Goal: Information Seeking & Learning: Learn about a topic

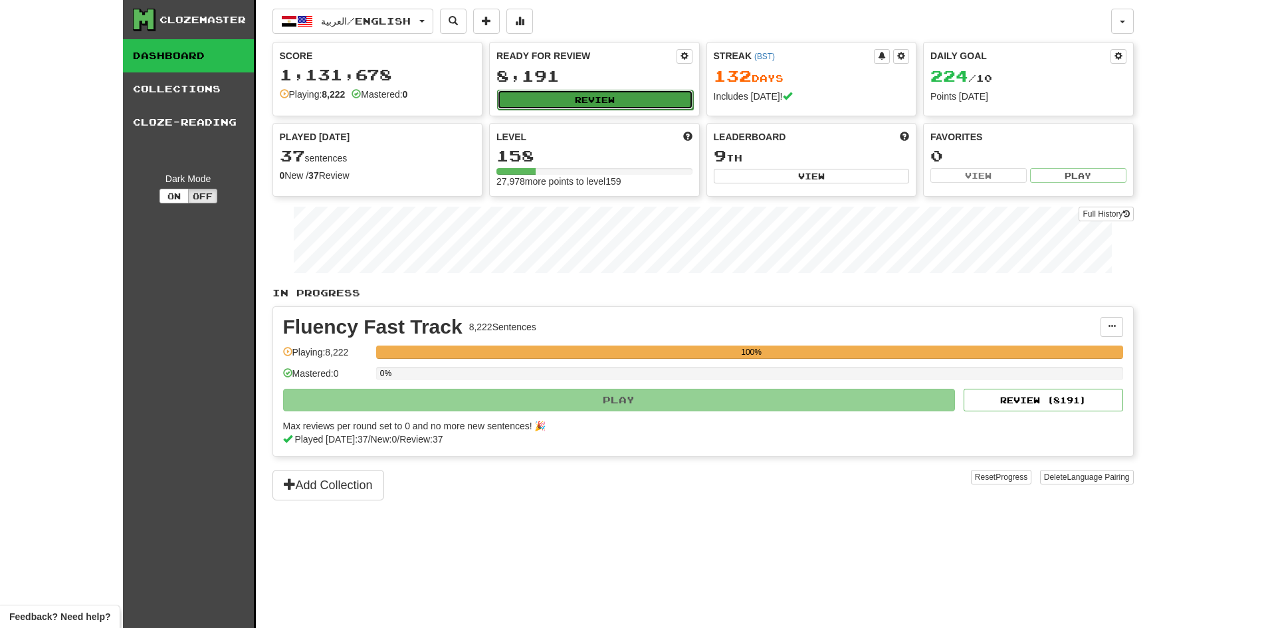
click at [611, 99] on button "Review" at bounding box center [595, 100] width 196 height 20
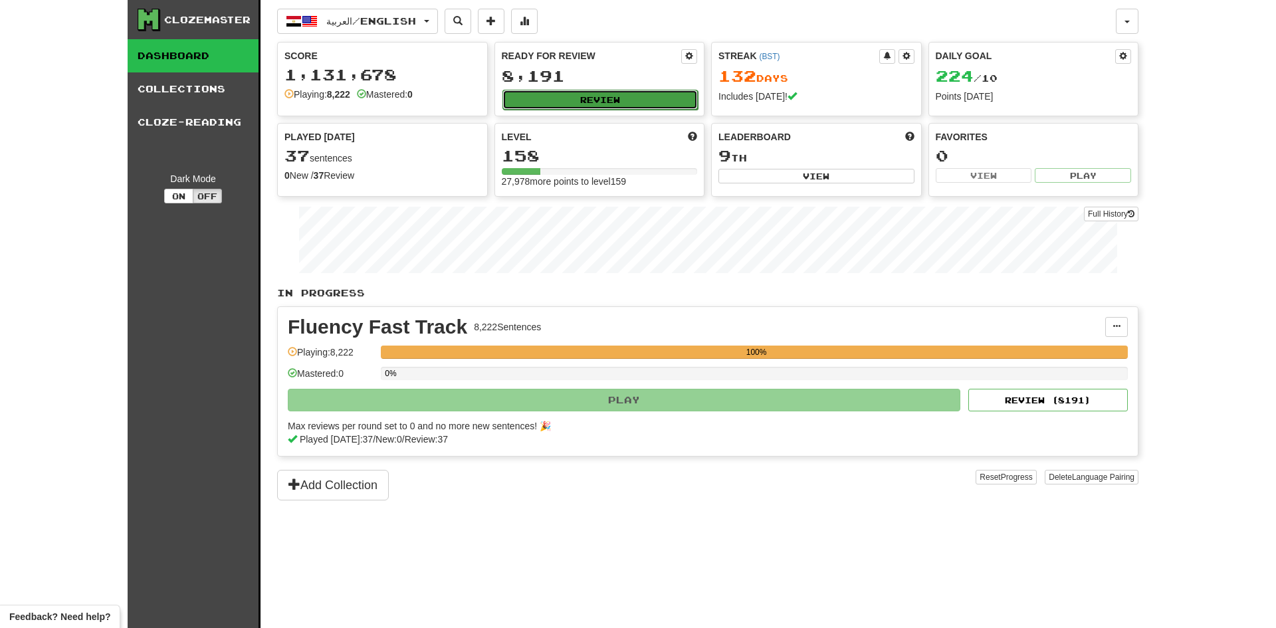
select select "********"
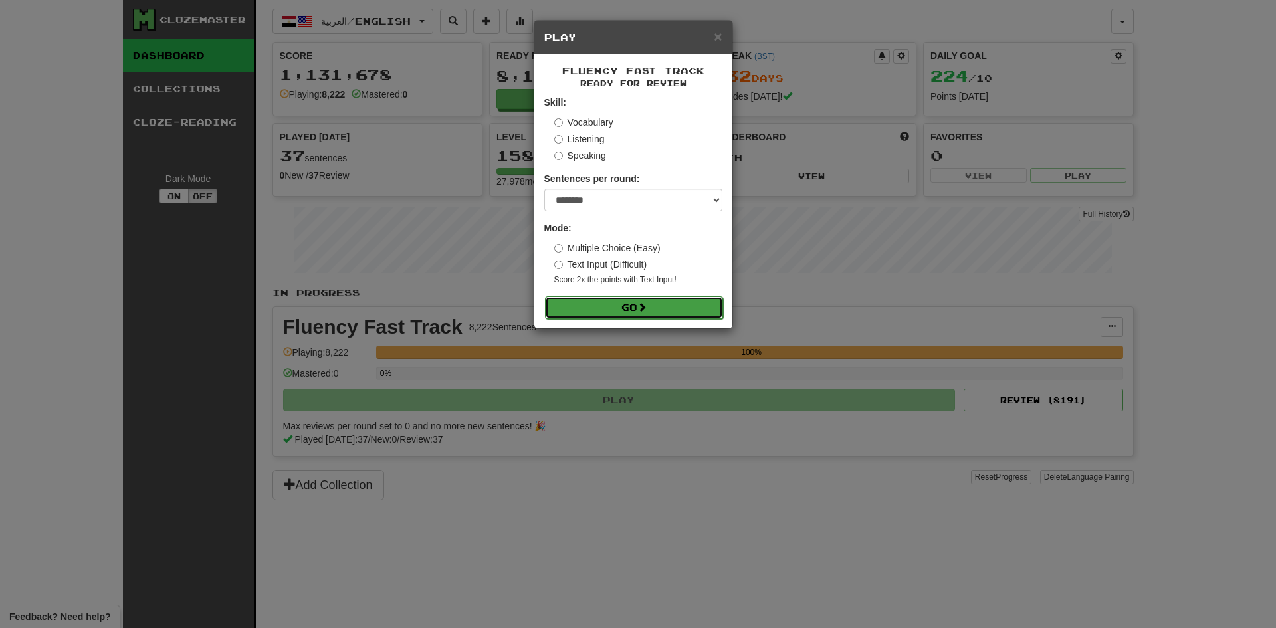
click at [683, 310] on button "Go" at bounding box center [634, 307] width 178 height 23
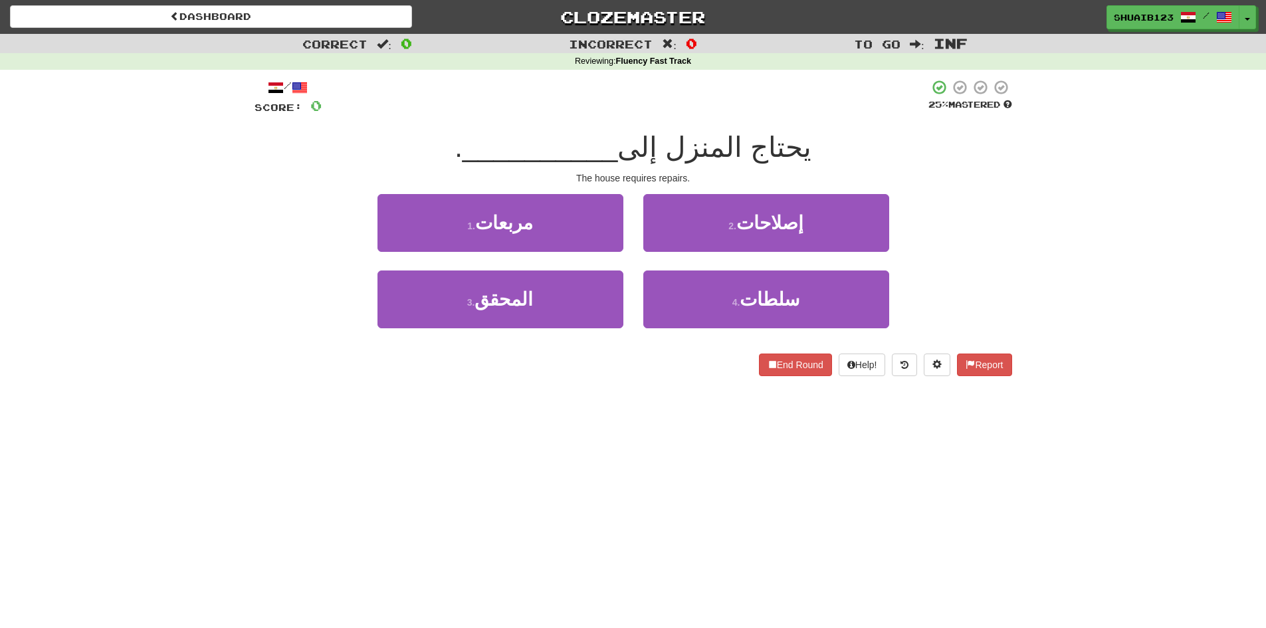
click at [1081, 170] on div "Correct : 0 Incorrect : 0 To go : Inf Reviewing : Fluency Fast Track / Score: 0…" at bounding box center [633, 214] width 1266 height 361
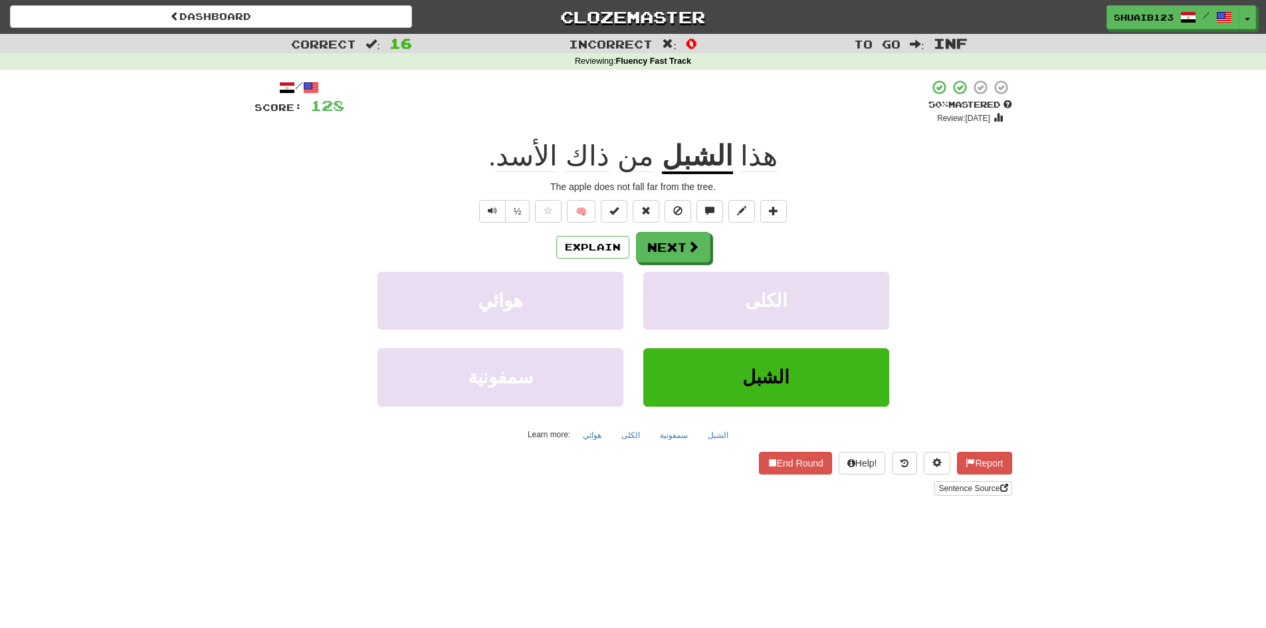
click at [681, 166] on u "الشبل" at bounding box center [697, 157] width 71 height 34
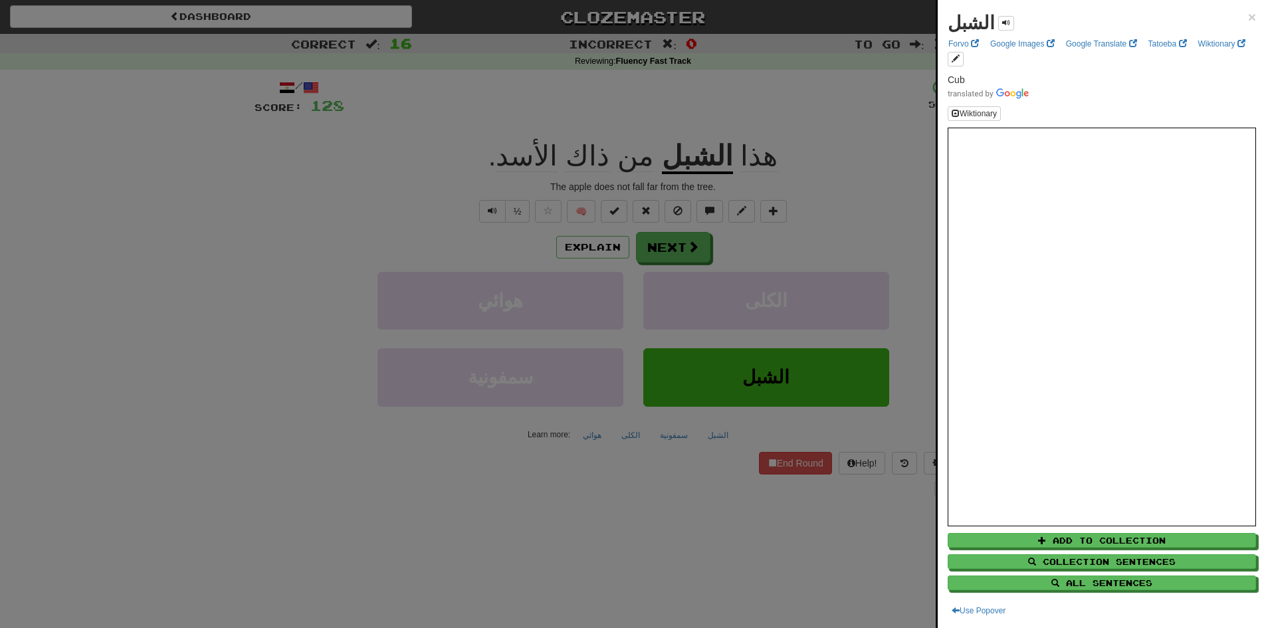
click at [810, 153] on div at bounding box center [633, 314] width 1266 height 628
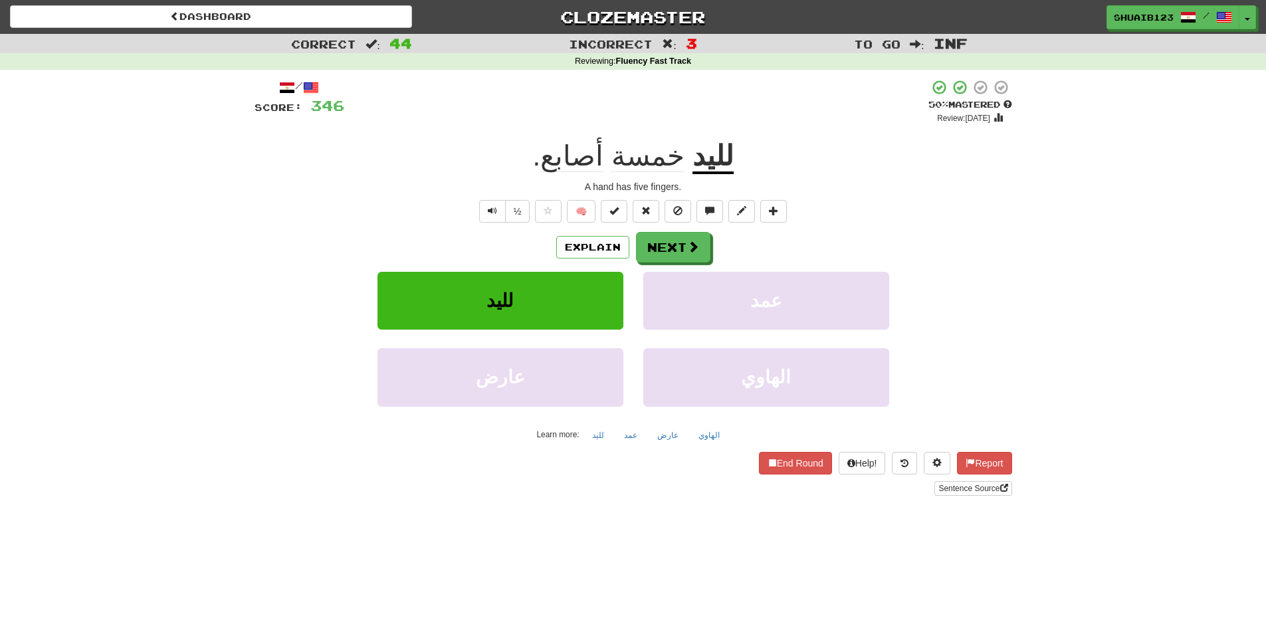
click at [1069, 223] on div "Correct : 44 Incorrect : 3 To go : Inf Reviewing : Fluency Fast Track / Score: …" at bounding box center [633, 274] width 1266 height 481
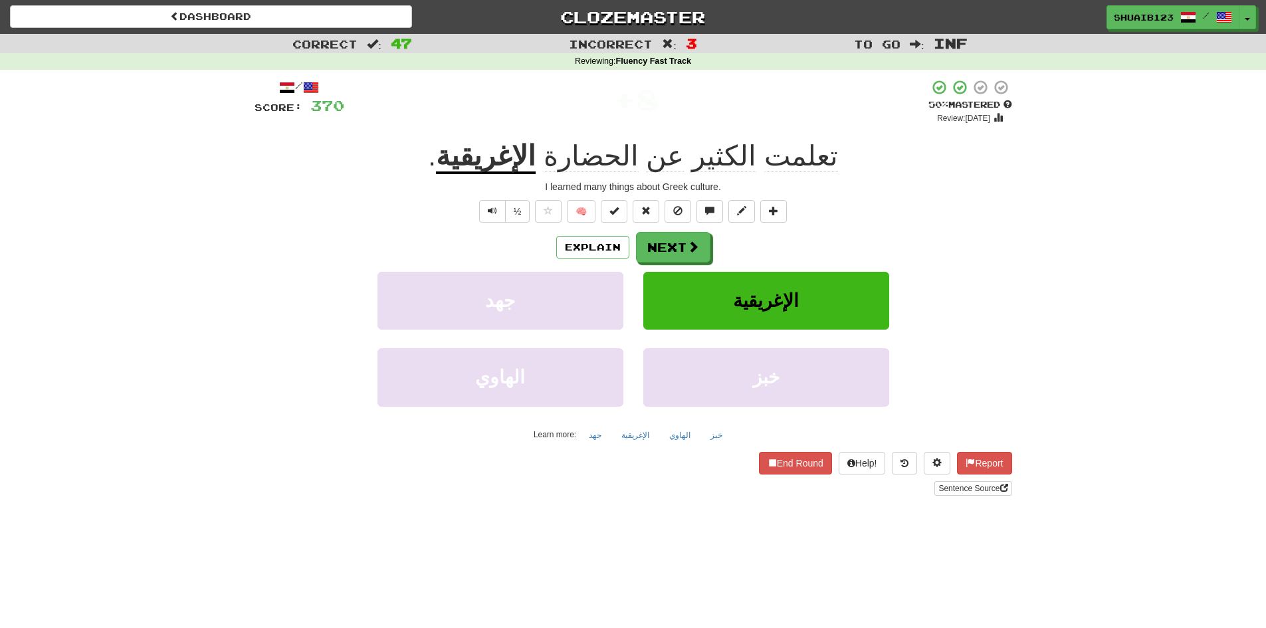
click at [1044, 252] on div "Correct : 47 Incorrect : 3 To go : Inf Reviewing : Fluency Fast Track / Score: …" at bounding box center [633, 274] width 1266 height 481
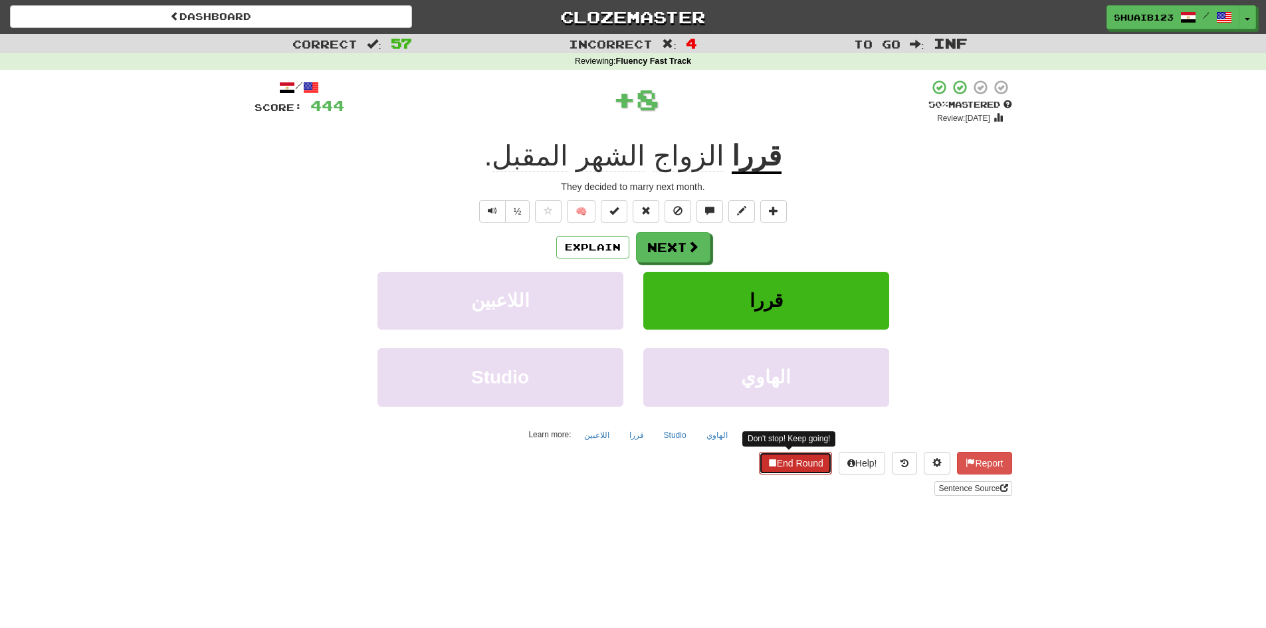
click at [786, 461] on button "End Round" at bounding box center [795, 463] width 73 height 23
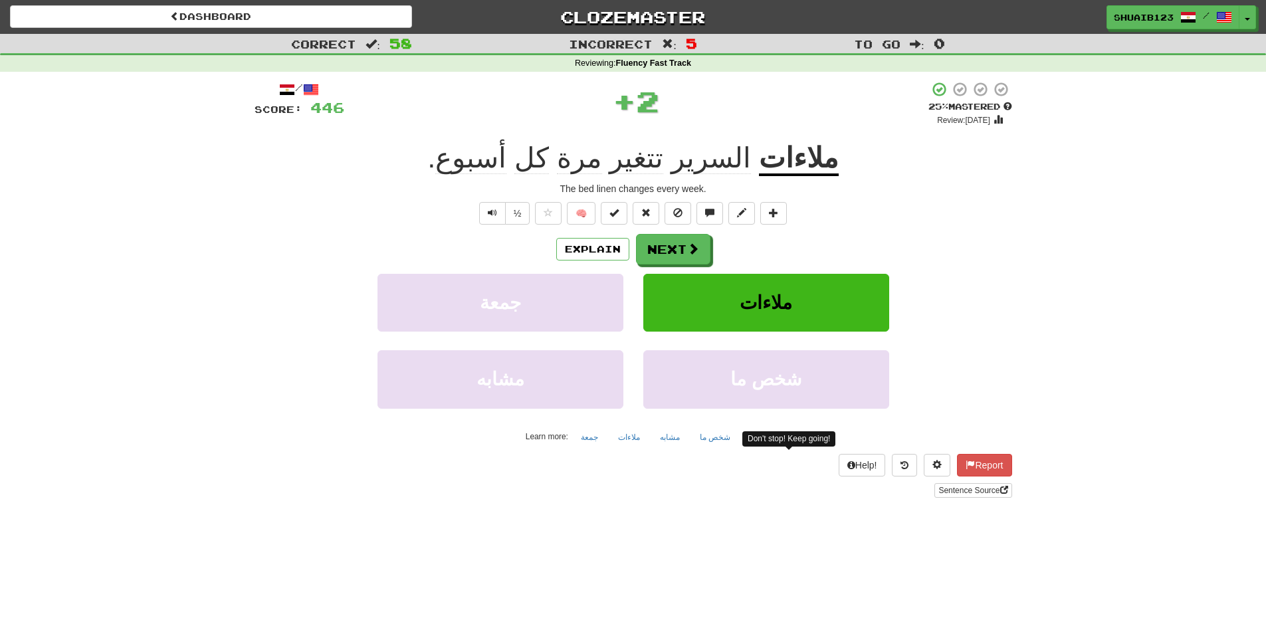
click at [781, 148] on u "ملاءات" at bounding box center [799, 159] width 80 height 34
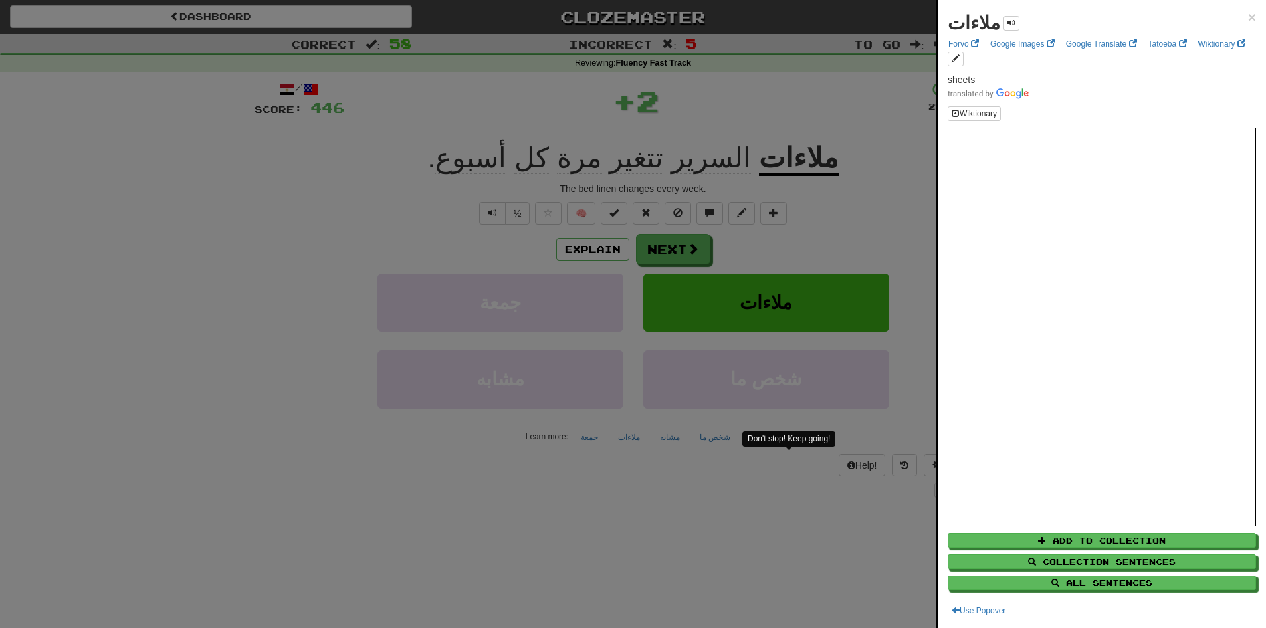
click at [834, 230] on div at bounding box center [633, 314] width 1266 height 628
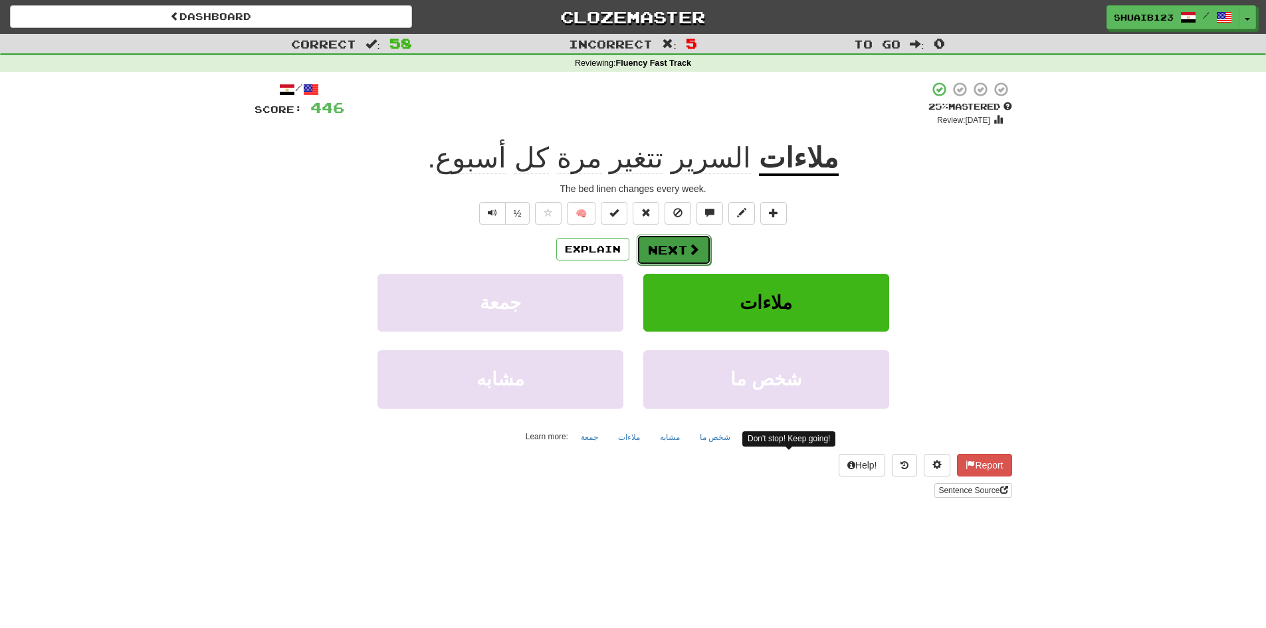
click at [700, 246] on button "Next" at bounding box center [674, 250] width 74 height 31
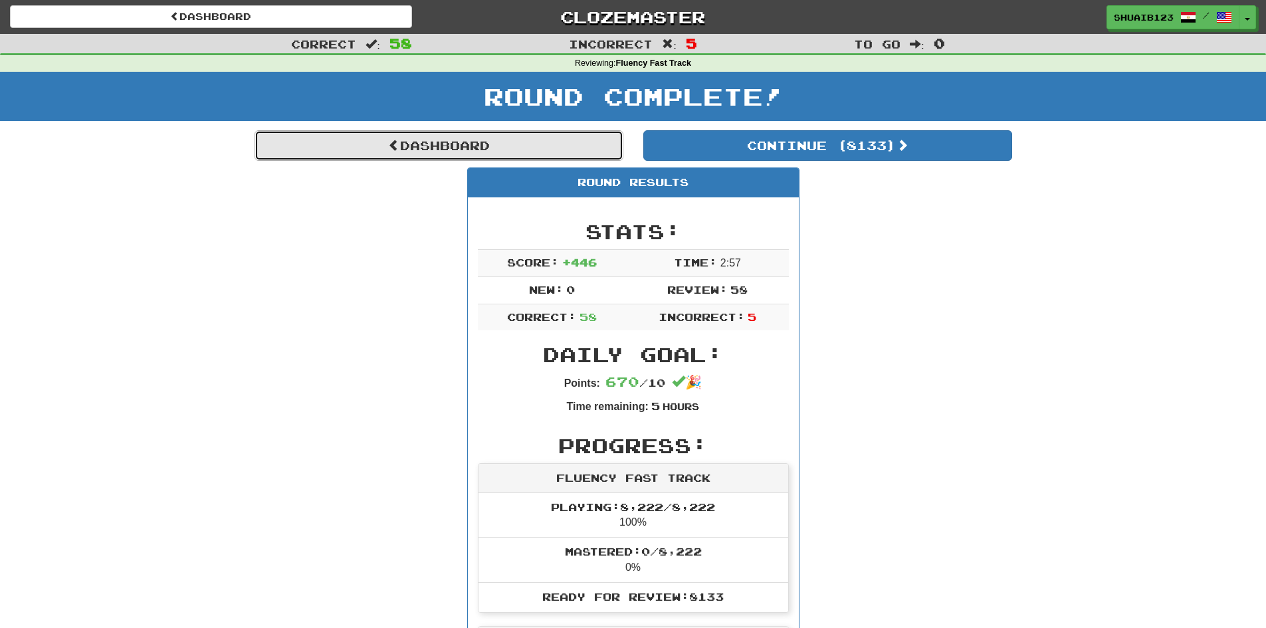
click at [538, 142] on link "Dashboard" at bounding box center [439, 145] width 369 height 31
